Goal: Transaction & Acquisition: Purchase product/service

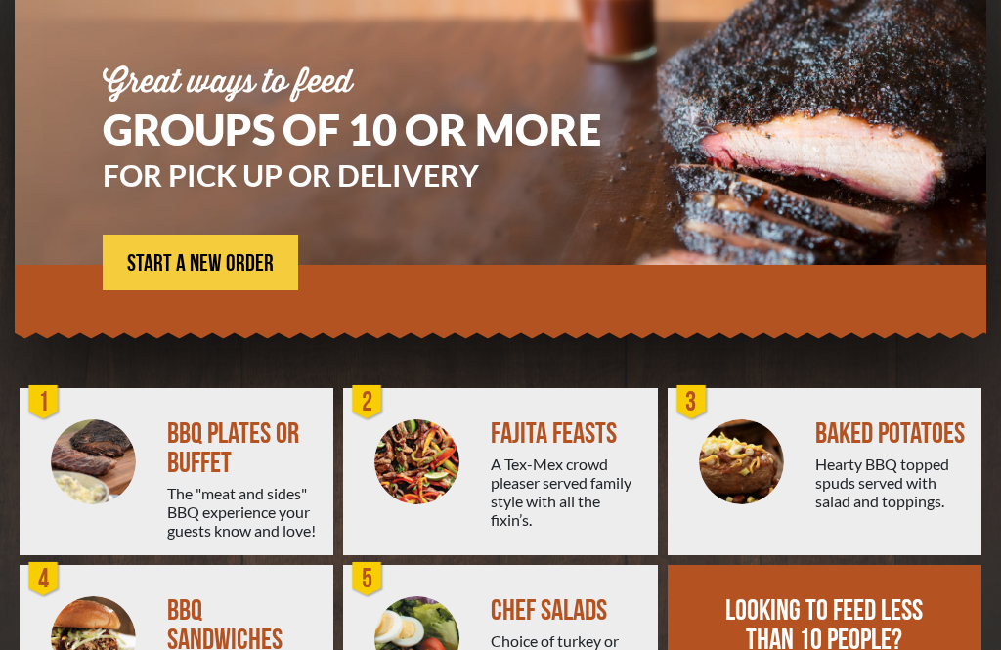
scroll to position [251, 0]
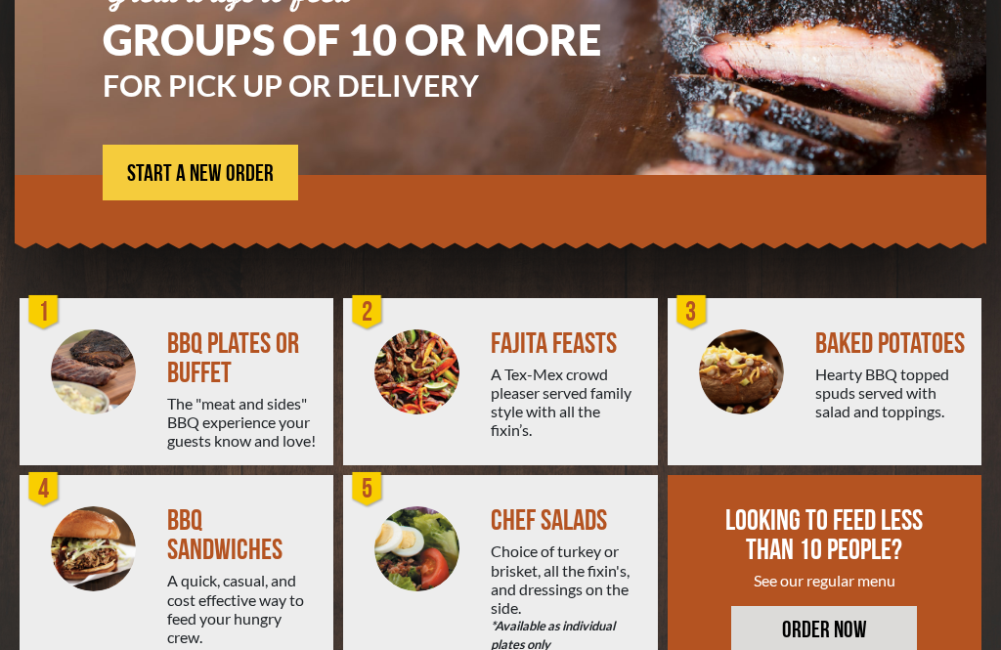
click at [213, 554] on div "BBQ SANDWICHES" at bounding box center [242, 535] width 150 height 59
click at [134, 565] on img at bounding box center [93, 548] width 85 height 85
click at [227, 568] on div "BBQ SANDWICHES A quick, casual, and cost effective way to feed your hungry crew." at bounding box center [250, 574] width 166 height 199
click at [208, 576] on div "A quick, casual, and cost effective way to feed your hungry crew." at bounding box center [242, 608] width 150 height 75
click at [216, 544] on div "BBQ SANDWICHES" at bounding box center [242, 535] width 150 height 59
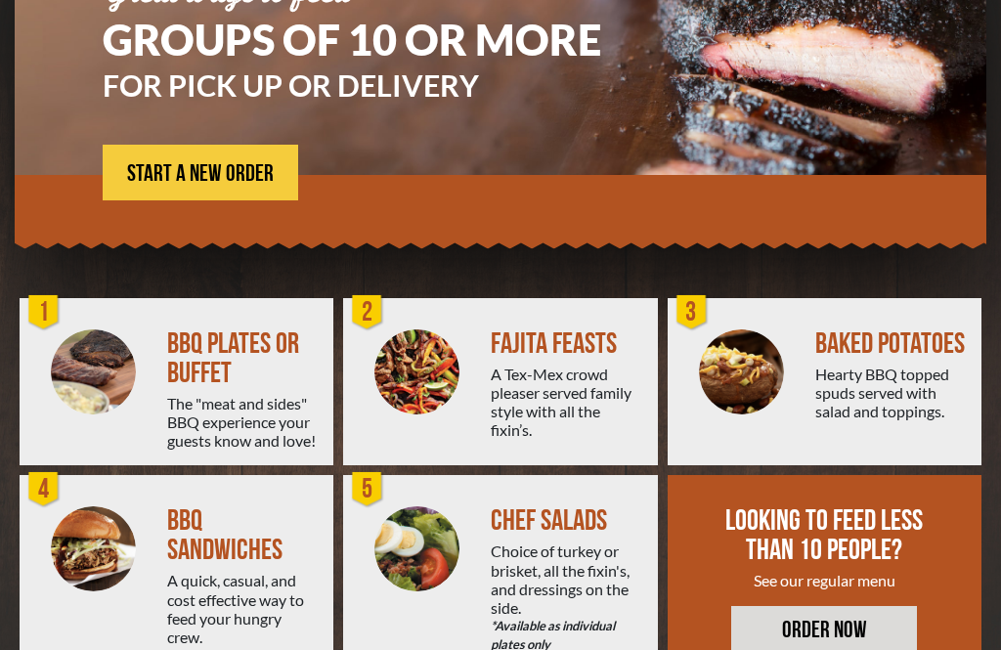
click at [114, 555] on img at bounding box center [93, 548] width 85 height 85
click at [239, 173] on span "START A NEW ORDER" at bounding box center [200, 173] width 147 height 23
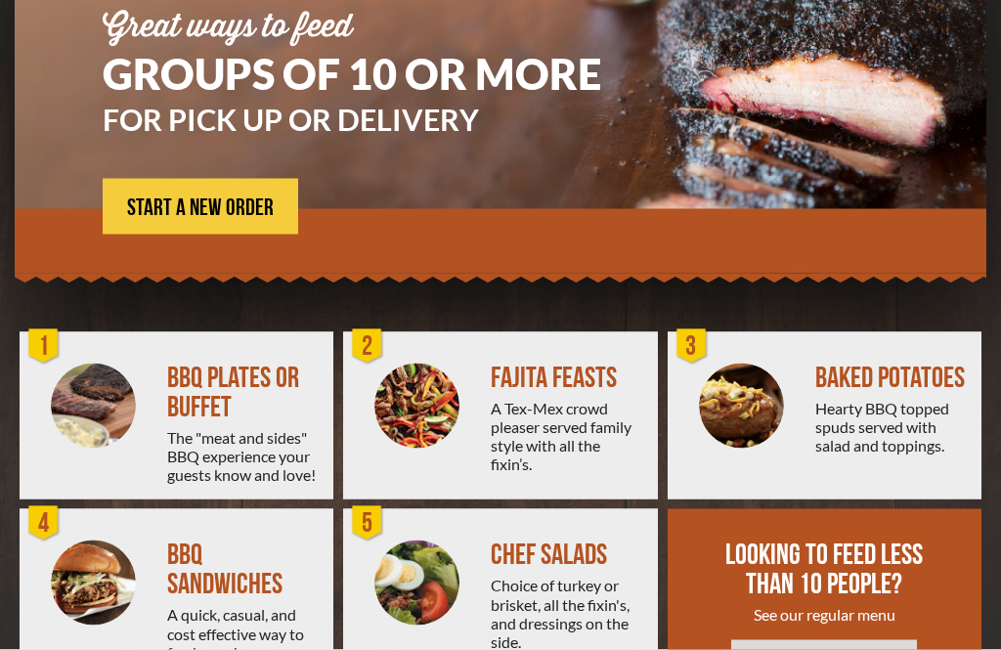
scroll to position [251, 0]
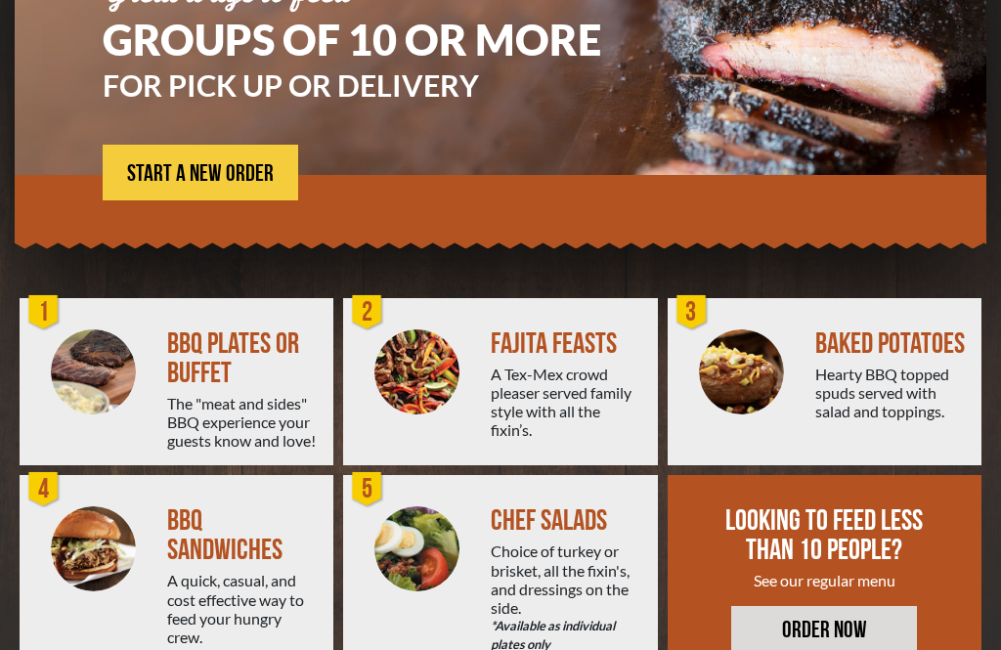
click at [171, 543] on div "BBQ SANDWICHES" at bounding box center [242, 535] width 150 height 59
click at [109, 556] on img at bounding box center [93, 548] width 85 height 85
click at [203, 523] on div "BBQ SANDWICHES" at bounding box center [242, 535] width 150 height 59
click at [186, 533] on div "BBQ SANDWICHES" at bounding box center [242, 535] width 150 height 59
click at [151, 541] on div at bounding box center [94, 574] width 148 height 199
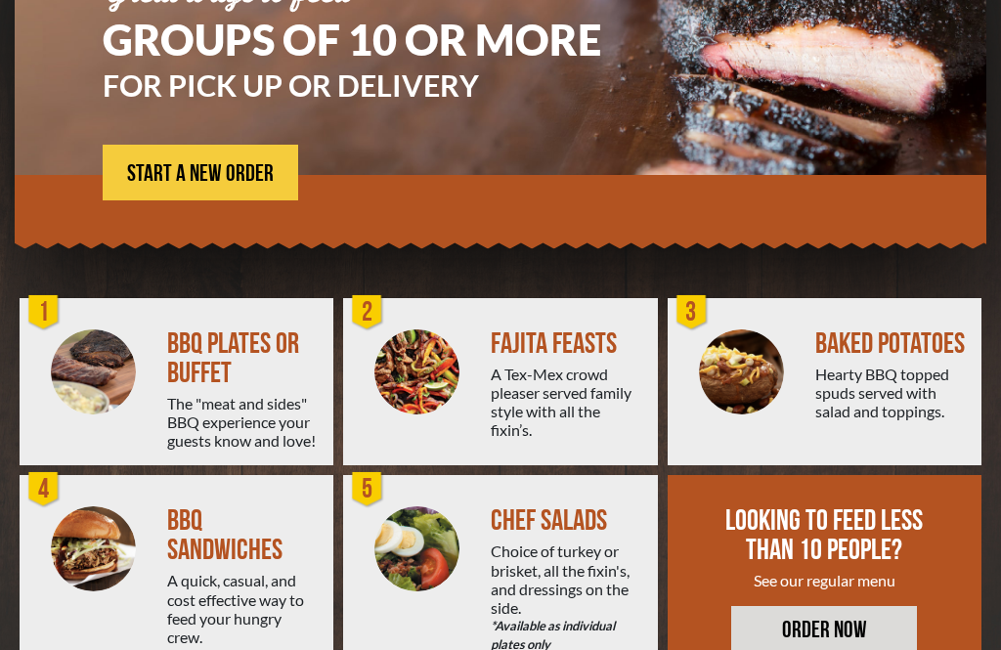
click at [96, 526] on img at bounding box center [93, 548] width 85 height 85
click at [135, 561] on img at bounding box center [93, 548] width 85 height 85
click at [153, 584] on div at bounding box center [94, 574] width 148 height 199
click at [850, 626] on link "ORDER NOW" at bounding box center [824, 629] width 186 height 46
